Goal: Task Accomplishment & Management: Manage account settings

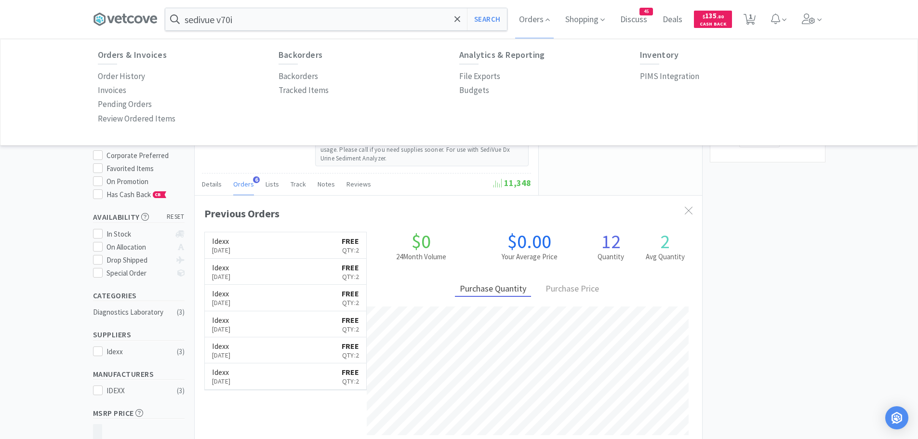
select select "2"
click at [465, 92] on p "Budgets" at bounding box center [474, 90] width 30 height 13
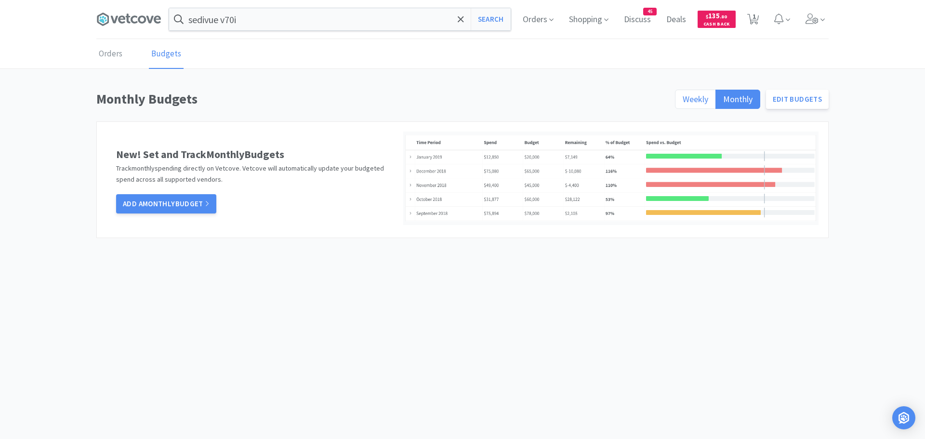
click at [697, 96] on span "Weekly" at bounding box center [696, 98] width 26 height 11
click at [683, 102] on input "Weekly" at bounding box center [683, 102] width 0 height 0
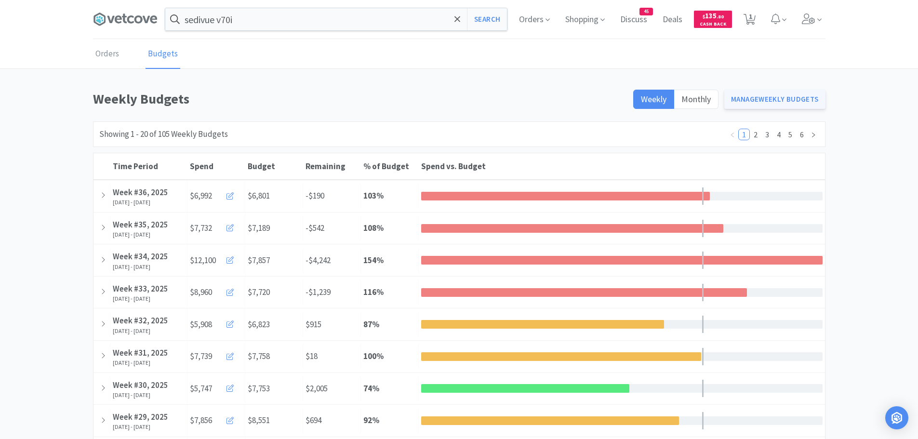
click at [749, 96] on link "Manage Weekly Budgets" at bounding box center [774, 99] width 101 height 19
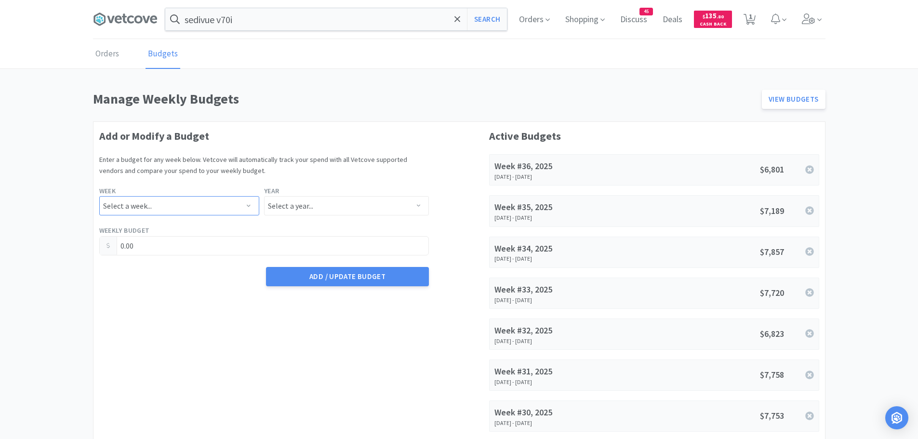
click at [230, 209] on select "Select a week... Week 1 ([DATE] - [DATE]) Week 2 ([DATE] - [DATE]) Week 3 ([DAT…" at bounding box center [179, 205] width 160 height 19
select select "37"
click at [99, 196] on select "Select a week... Week 1 ([DATE] - [DATE]) Week 2 ([DATE] - [DATE]) Week 3 ([DAT…" at bounding box center [179, 205] width 160 height 19
click at [312, 207] on select "Select a year... 2023 2024 2025 2026 2027 2028 2029 2030 2031 2032 2033 2034" at bounding box center [346, 205] width 165 height 19
select select "2025"
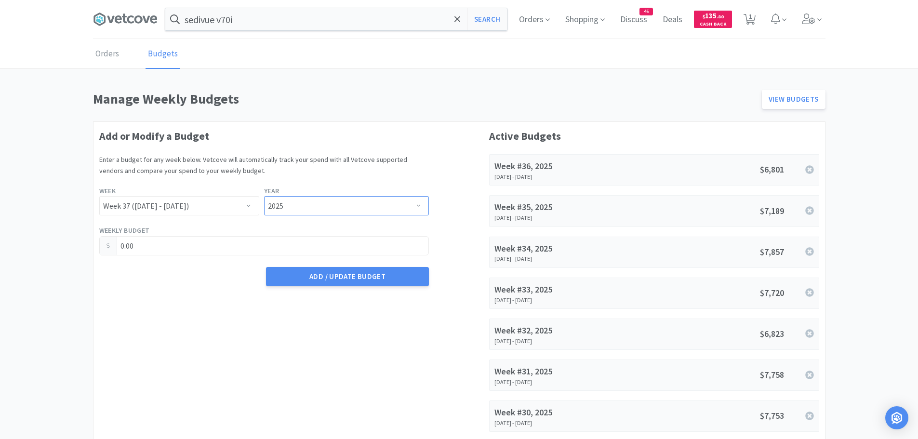
click at [264, 196] on select "Select a year... 2023 2024 2025 2026 2027 2028 2029 2030 2031 2032 2033 2034" at bounding box center [346, 205] width 165 height 19
click at [204, 246] on input "0.00" at bounding box center [264, 246] width 329 height 18
type input "0"
type input "7,782.45"
click at [383, 276] on button "Add / Update Budget" at bounding box center [347, 276] width 163 height 19
